Goal: Task Accomplishment & Management: Manage account settings

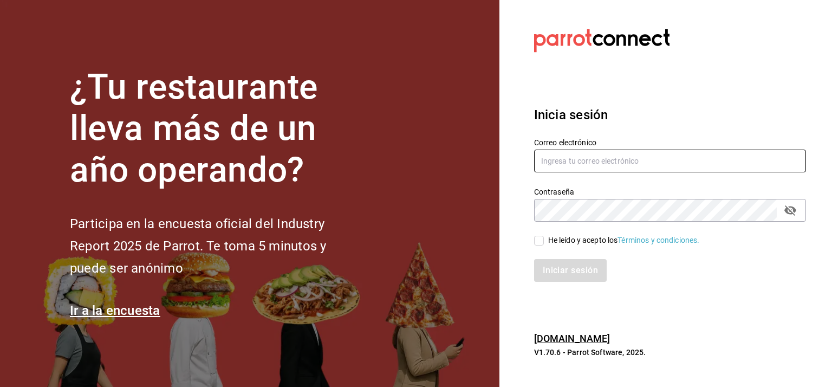
type input "[EMAIL_ADDRESS][DOMAIN_NAME]"
click at [538, 240] on input "He leído y acepto los Términos y condiciones." at bounding box center [539, 240] width 10 height 10
checkbox input "true"
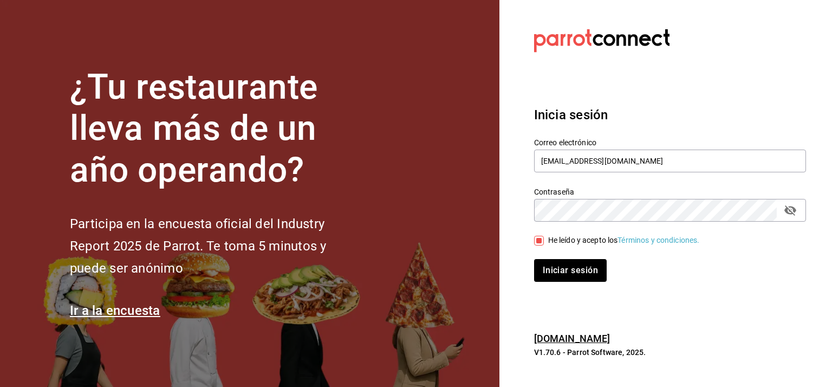
click at [509, 289] on section "Datos incorrectos. Verifica que tu Correo o Contraseña estén bien escritos. Ini…" at bounding box center [665, 193] width 332 height 387
click at [578, 267] on button "Iniciar sesión" at bounding box center [571, 270] width 74 height 23
